Goal: Navigation & Orientation: Find specific page/section

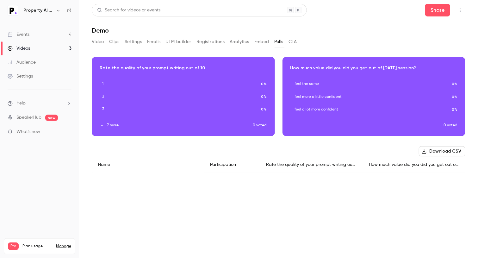
click at [25, 48] on div "Videos" at bounding box center [19, 48] width 22 height 6
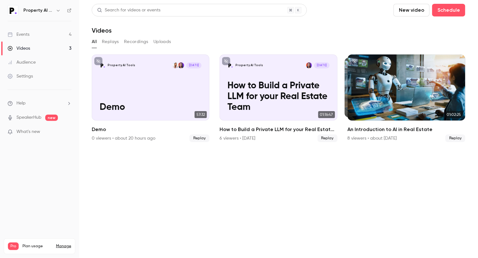
click at [25, 35] on div "Events" at bounding box center [19, 34] width 22 height 6
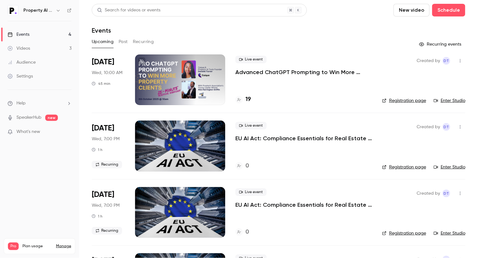
click at [450, 101] on link "Enter Studio" at bounding box center [450, 101] width 32 height 6
